Goal: Task Accomplishment & Management: Manage account settings

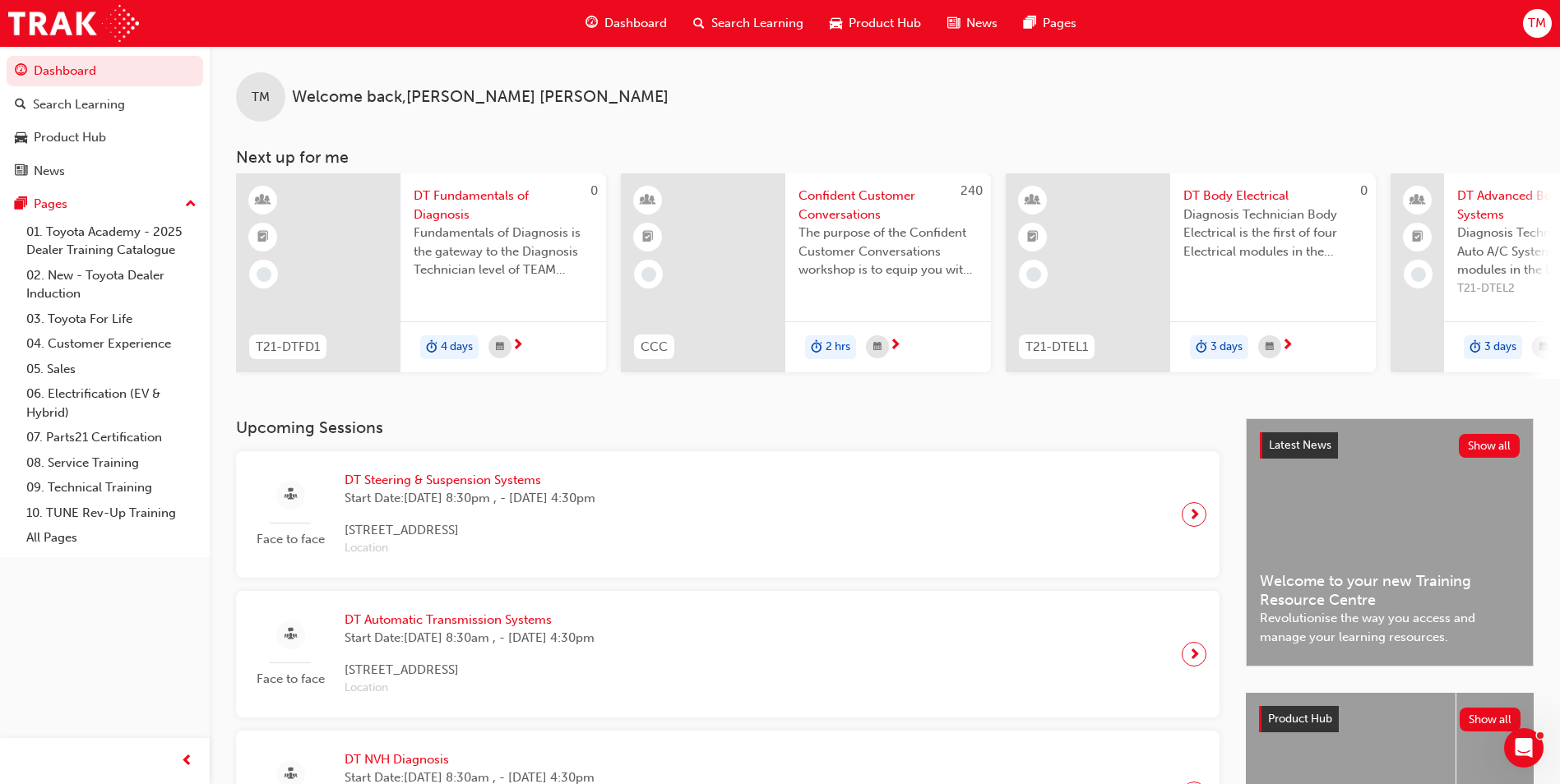
click at [1200, 429] on h3 "Upcoming Sessions" at bounding box center [728, 427] width 984 height 19
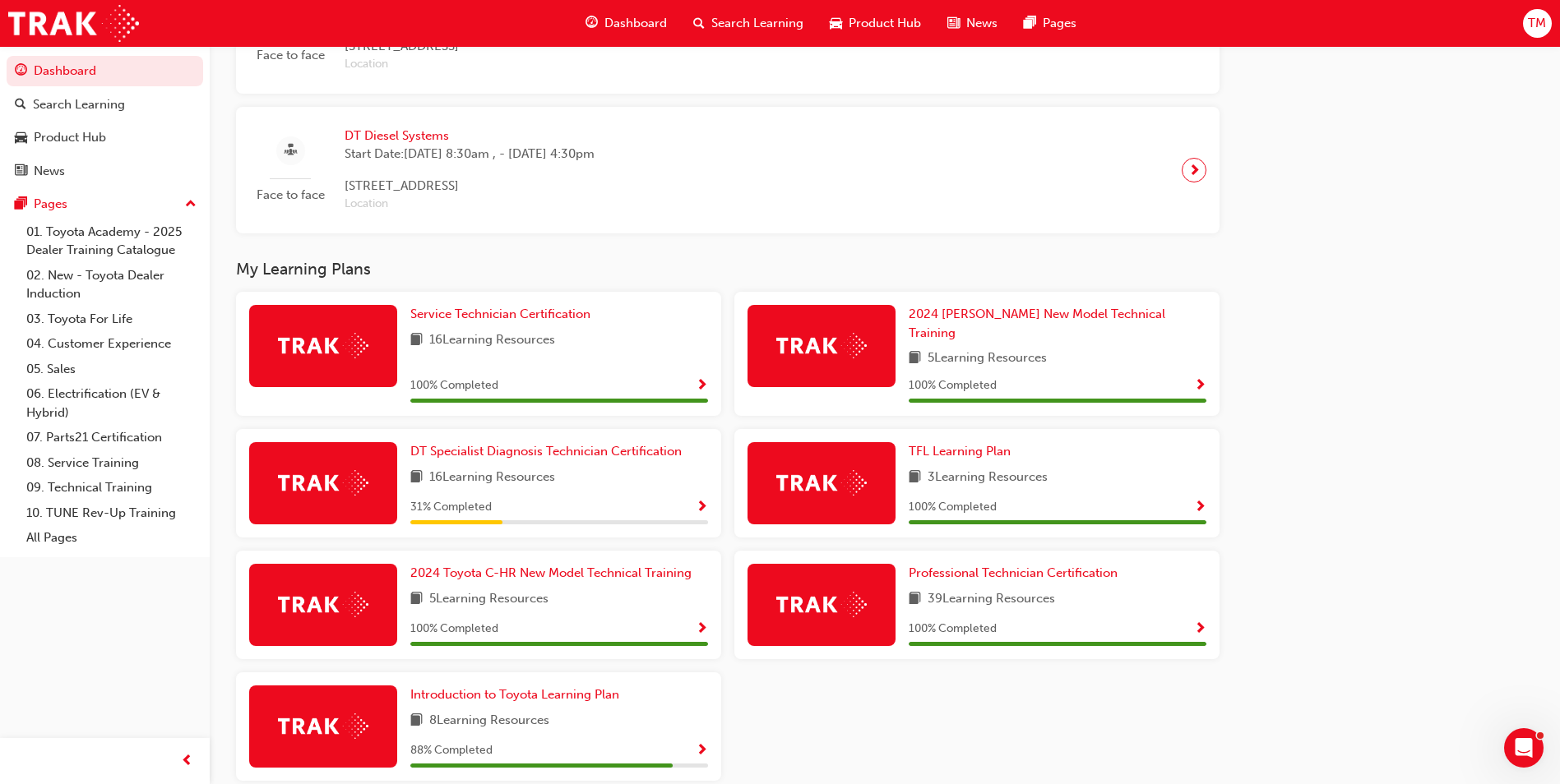
scroll to position [905, 0]
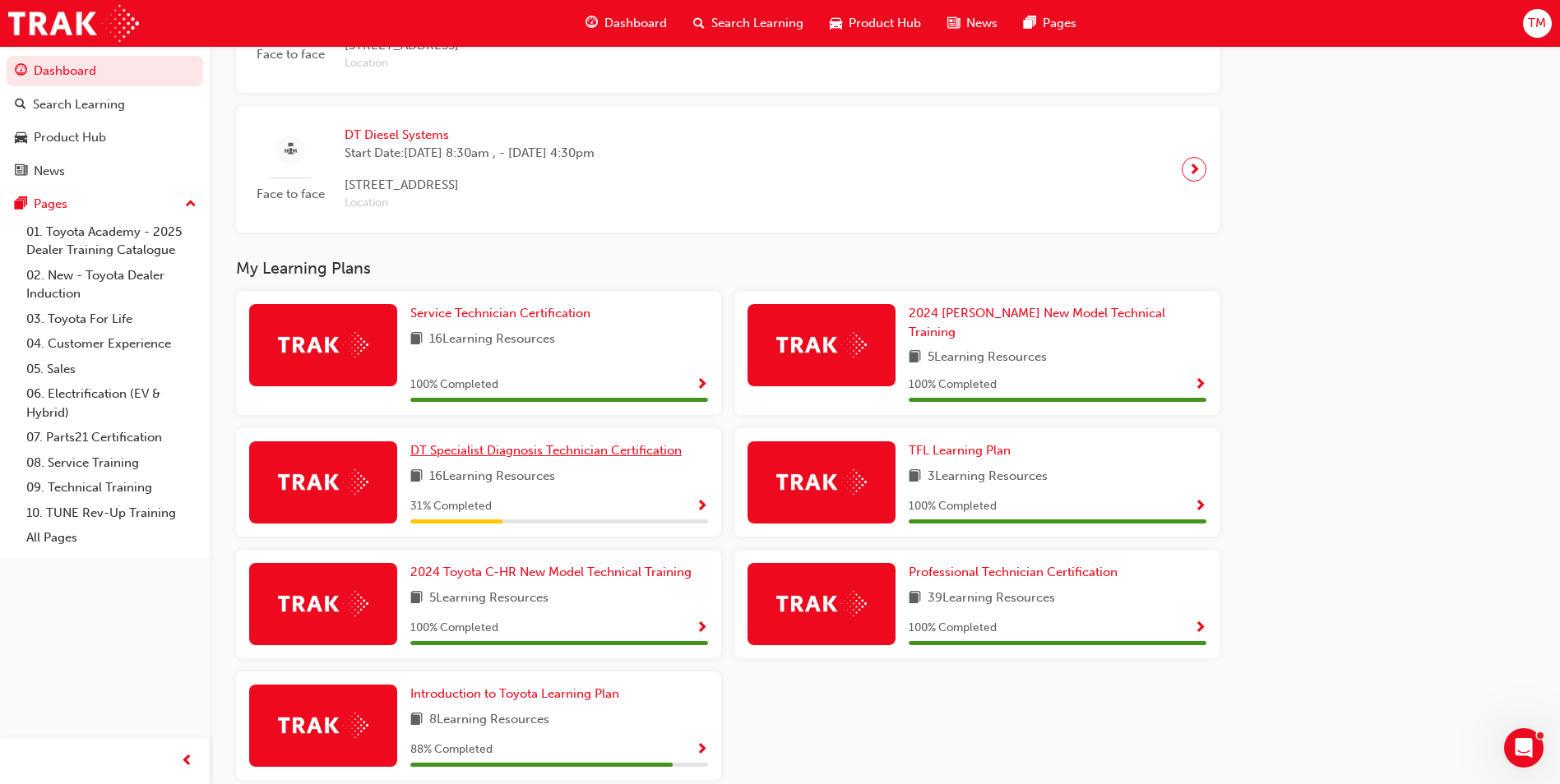
click at [550, 444] on span "DT Specialist Diagnosis Technician Certification" at bounding box center [547, 451] width 272 height 15
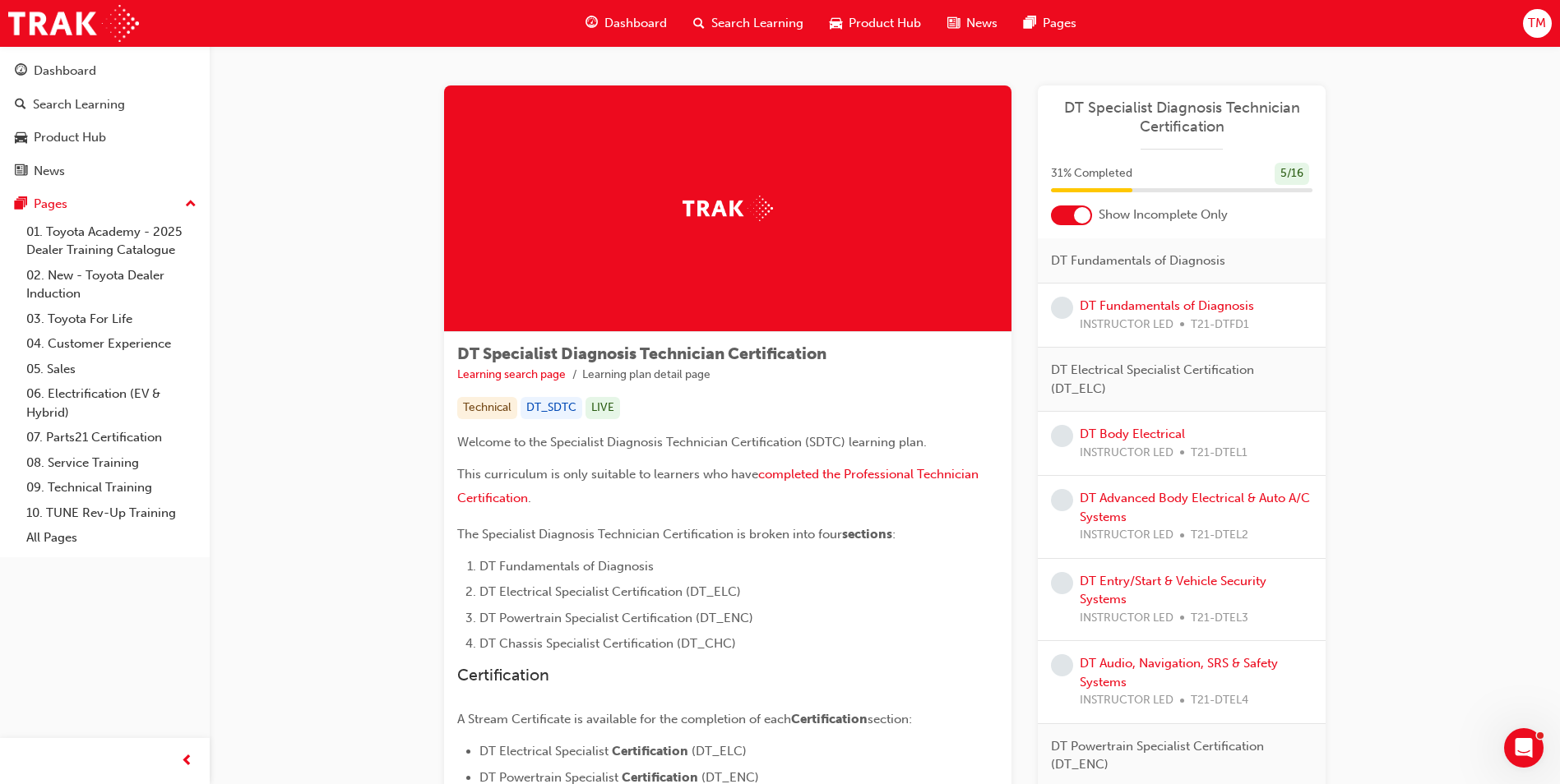
click at [1539, 30] on span "TM" at bounding box center [1537, 23] width 18 height 19
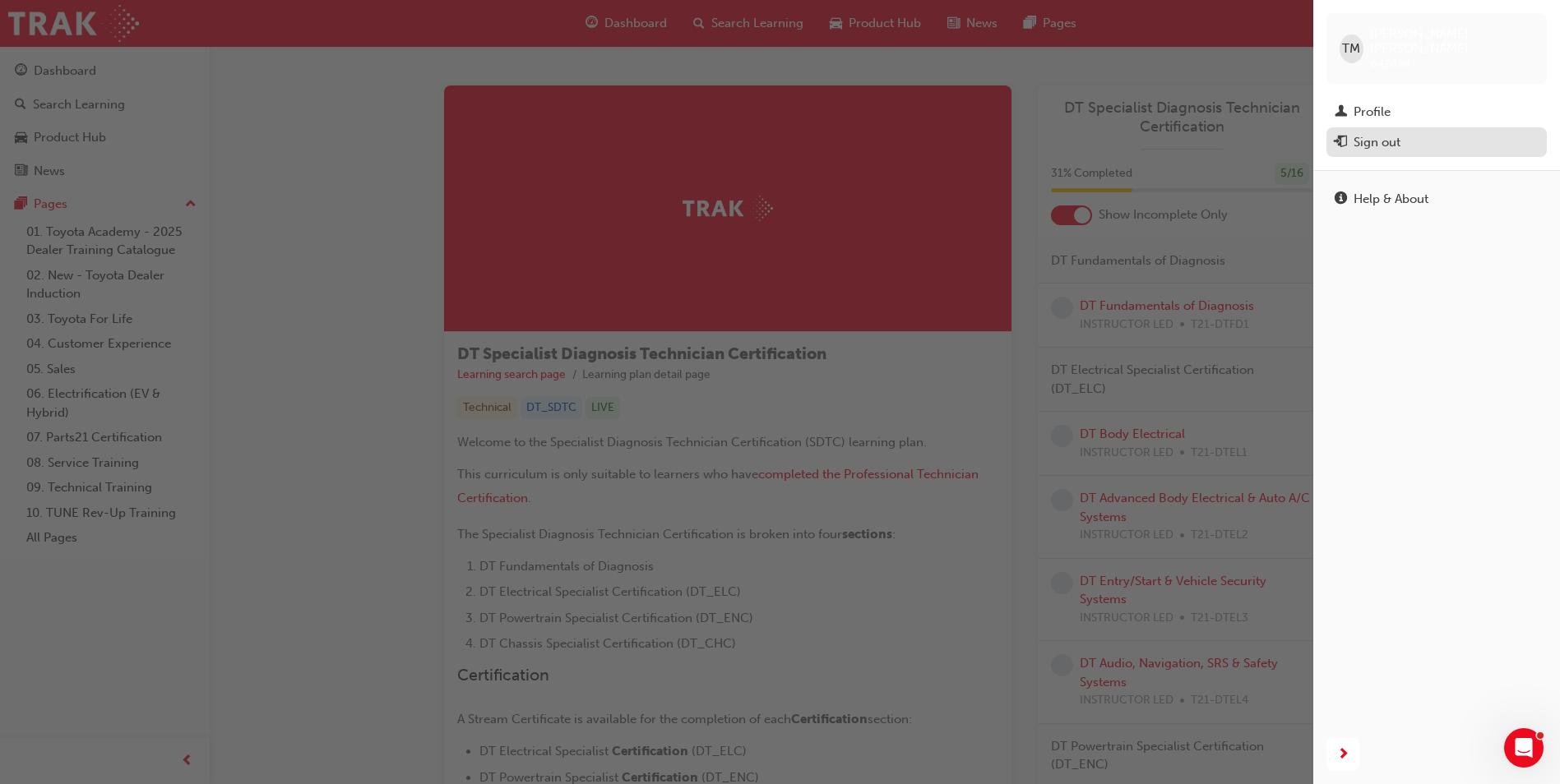
click at [1373, 135] on div "Sign out" at bounding box center [1377, 142] width 47 height 19
